Goal: Task Accomplishment & Management: Use online tool/utility

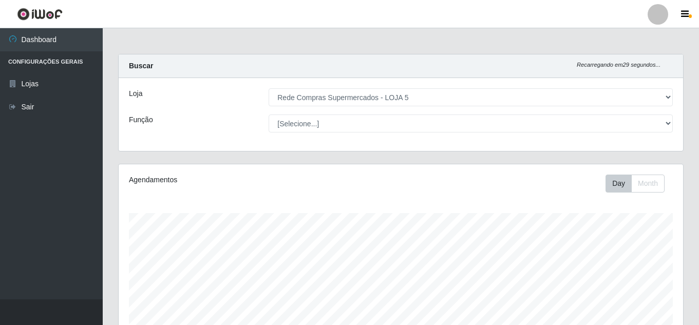
select select "397"
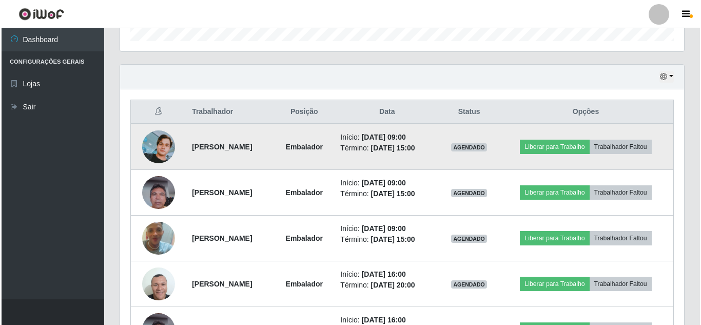
scroll to position [340, 0]
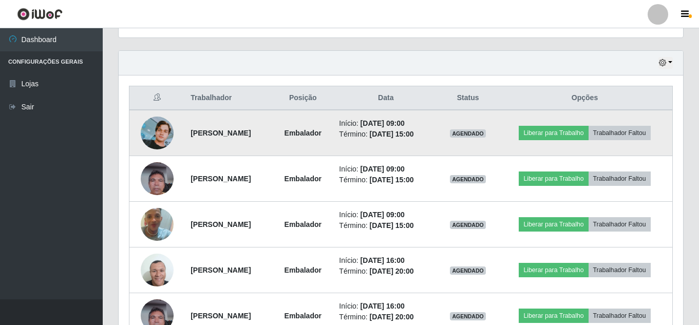
click at [157, 142] on img at bounding box center [157, 133] width 33 height 33
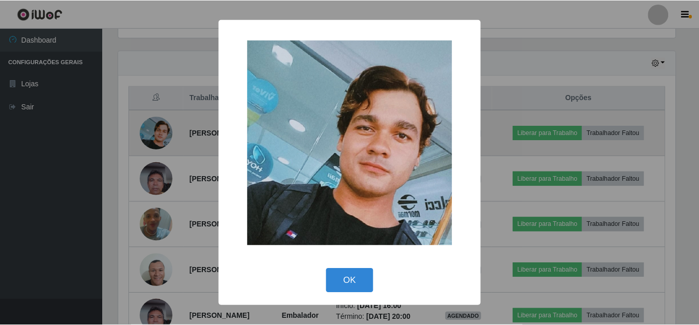
scroll to position [213, 559]
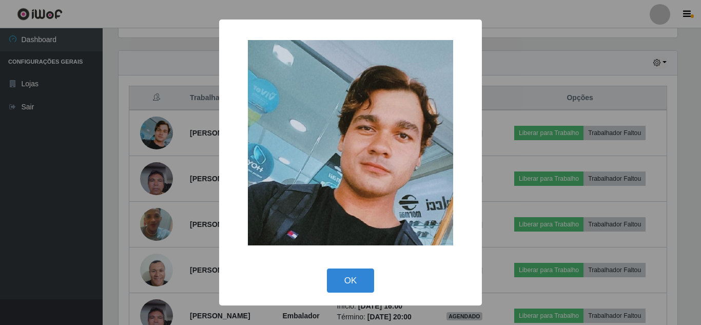
click at [152, 146] on div "× OK Cancel" at bounding box center [350, 162] width 701 height 325
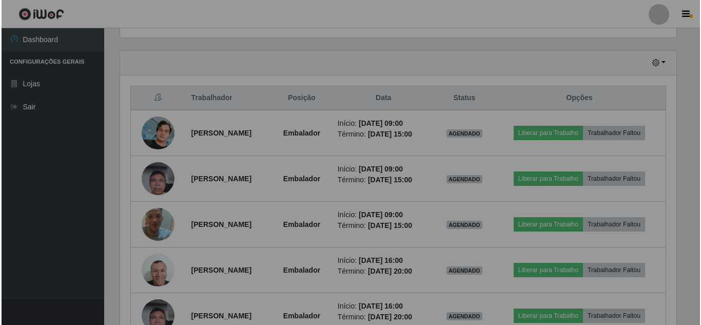
scroll to position [213, 564]
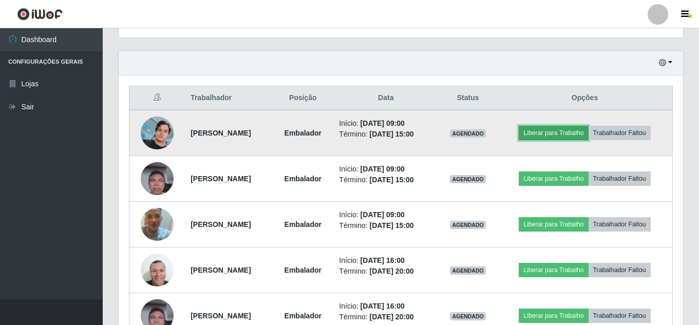
click at [575, 132] on button "Liberar para Trabalho" at bounding box center [553, 133] width 69 height 14
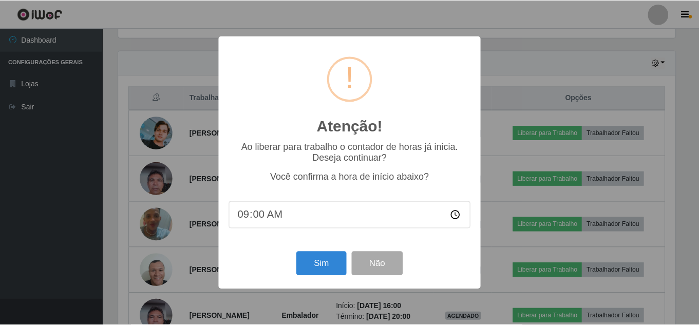
scroll to position [213, 559]
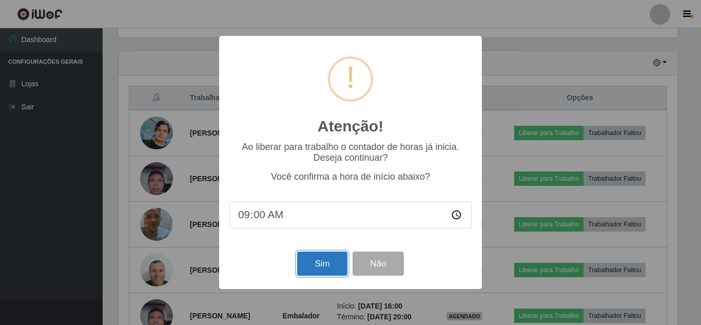
click at [330, 262] on button "Sim" at bounding box center [322, 264] width 50 height 24
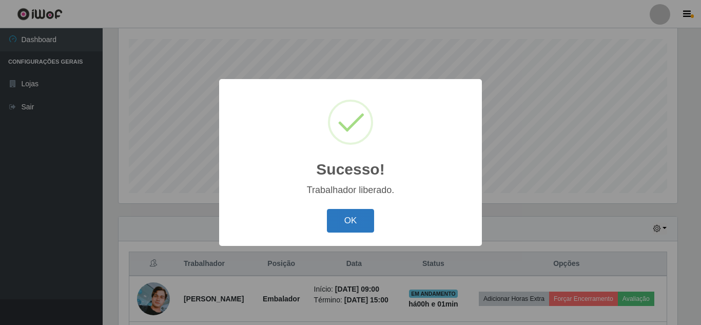
click at [346, 216] on button "OK" at bounding box center [351, 221] width 48 height 24
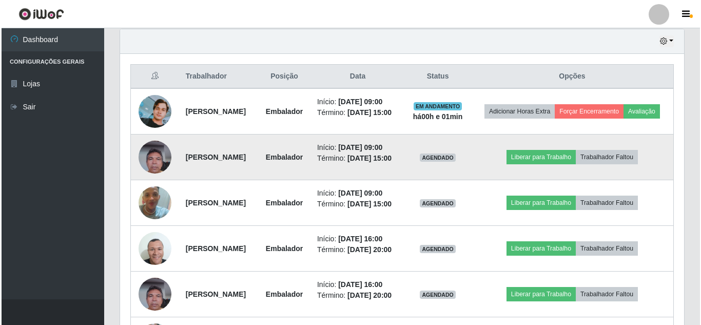
scroll to position [379, 0]
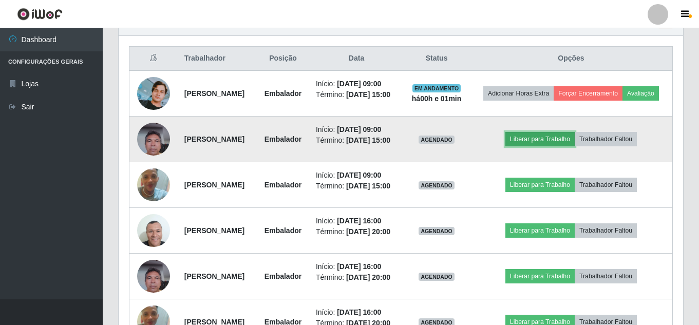
click at [575, 146] on button "Liberar para Trabalho" at bounding box center [539, 139] width 69 height 14
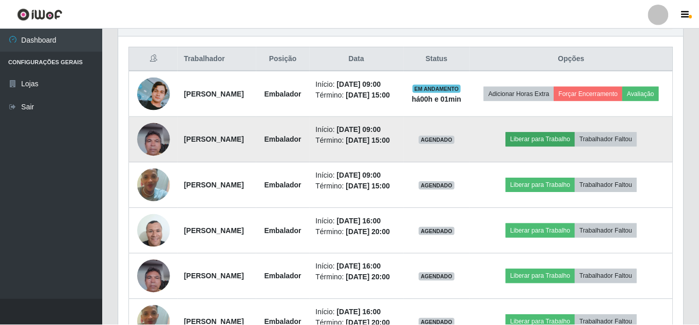
scroll to position [213, 559]
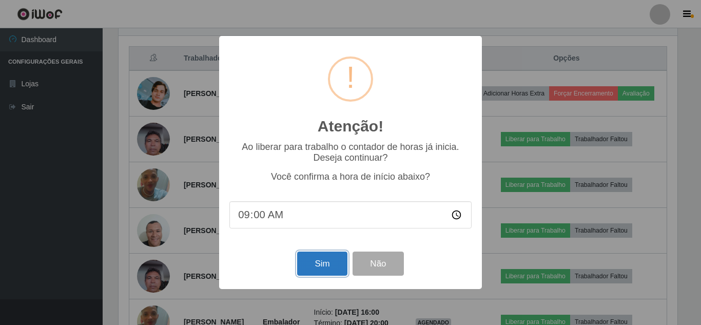
click at [323, 273] on button "Sim" at bounding box center [322, 264] width 50 height 24
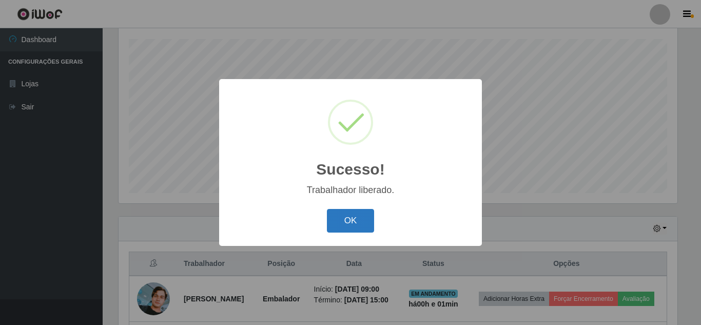
drag, startPoint x: 361, startPoint y: 219, endPoint x: 442, endPoint y: 195, distance: 84.5
click at [361, 218] on button "OK" at bounding box center [351, 221] width 48 height 24
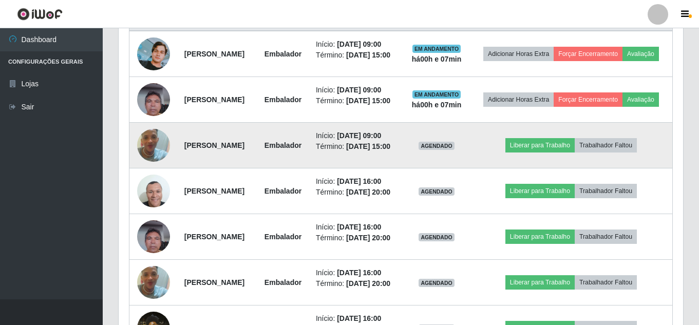
scroll to position [431, 0]
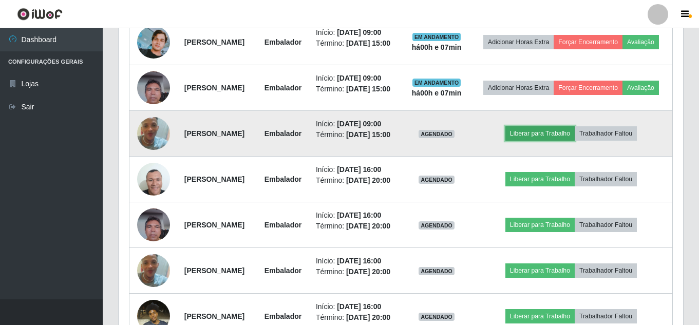
click at [557, 141] on button "Liberar para Trabalho" at bounding box center [539, 133] width 69 height 14
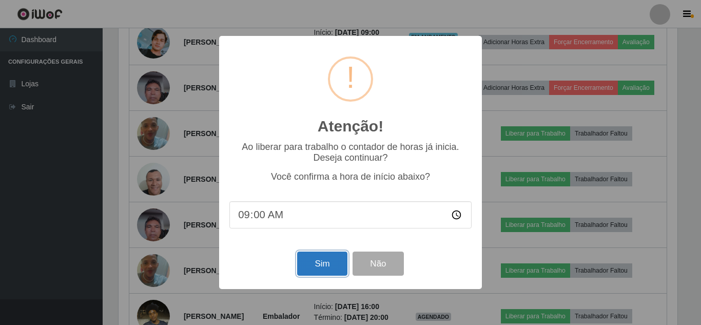
click at [332, 266] on button "Sim" at bounding box center [322, 264] width 50 height 24
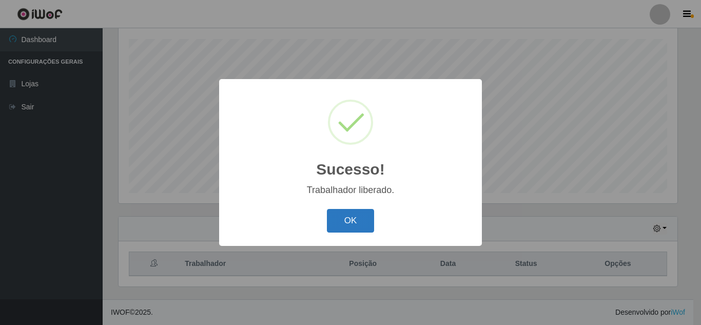
click at [360, 223] on button "OK" at bounding box center [351, 221] width 48 height 24
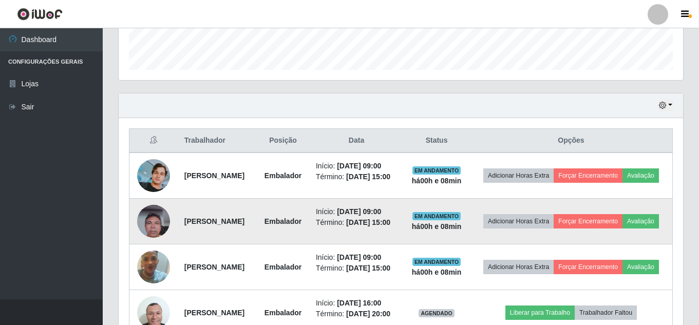
scroll to position [315, 0]
